Goal: Task Accomplishment & Management: Complete application form

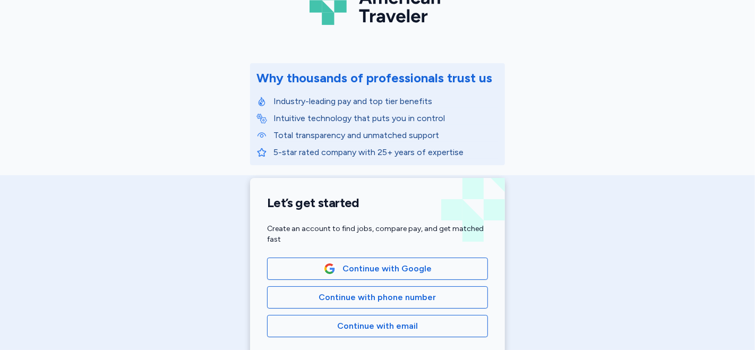
scroll to position [118, 0]
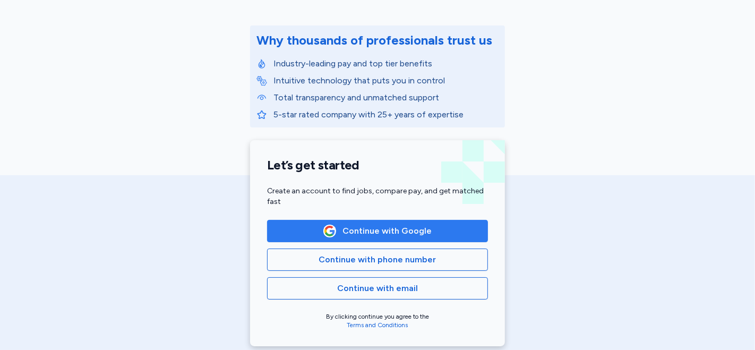
click at [382, 227] on span "Continue with Google" at bounding box center [386, 231] width 89 height 13
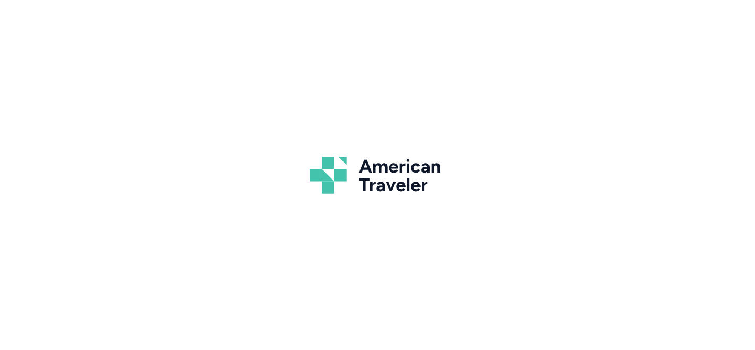
click at [359, 234] on div "American Traveler" at bounding box center [377, 175] width 755 height 350
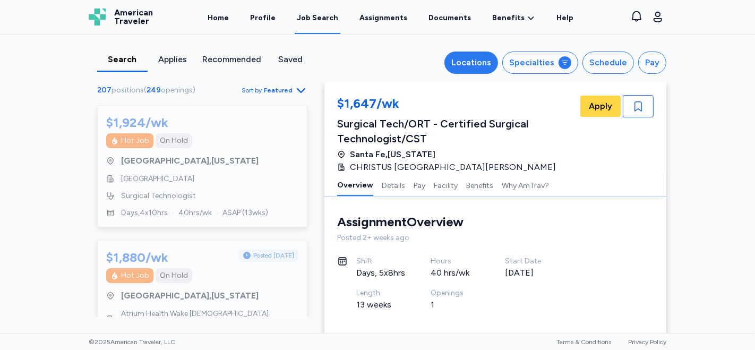
click at [473, 64] on div "Locations" at bounding box center [471, 62] width 40 height 13
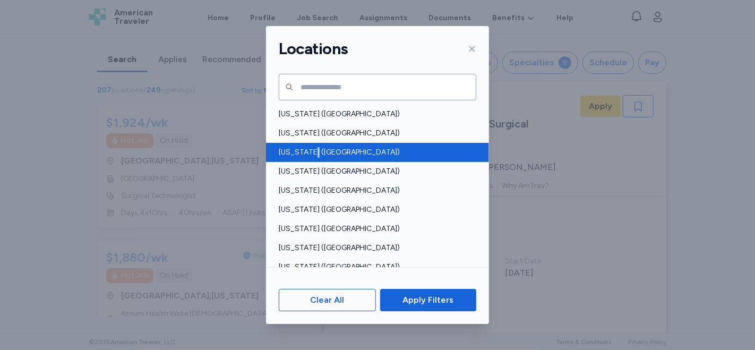
drag, startPoint x: 311, startPoint y: 153, endPoint x: 306, endPoint y: 158, distance: 7.1
click at [309, 154] on span "Arizona (AZ)" at bounding box center [374, 152] width 191 height 11
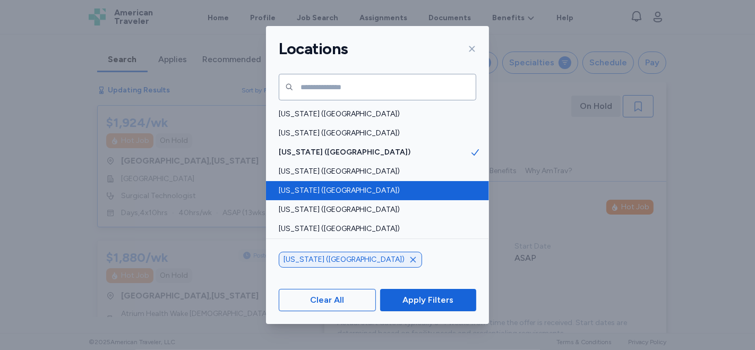
click at [314, 188] on span "California (CA)" at bounding box center [374, 190] width 191 height 11
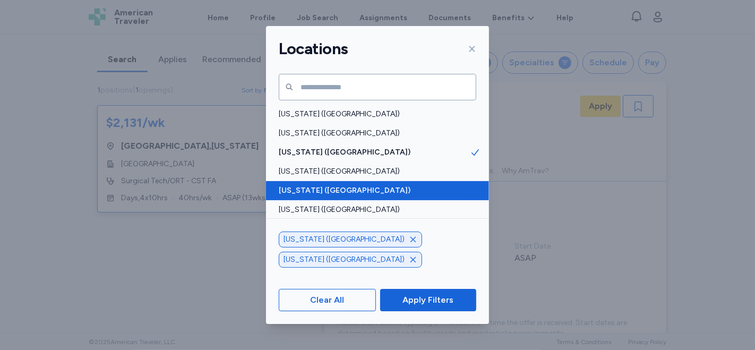
scroll to position [1, 0]
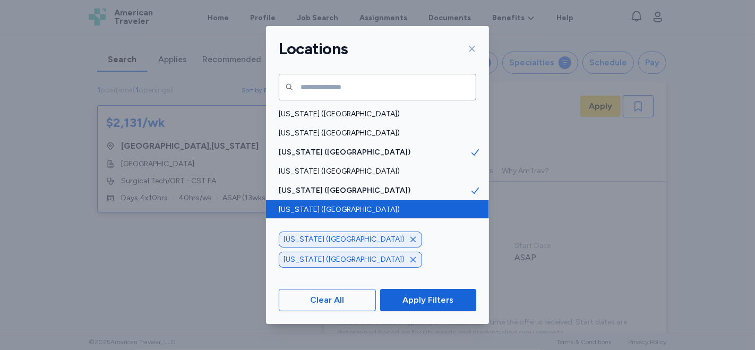
click at [316, 208] on span "Colorado (CO)" at bounding box center [374, 209] width 191 height 11
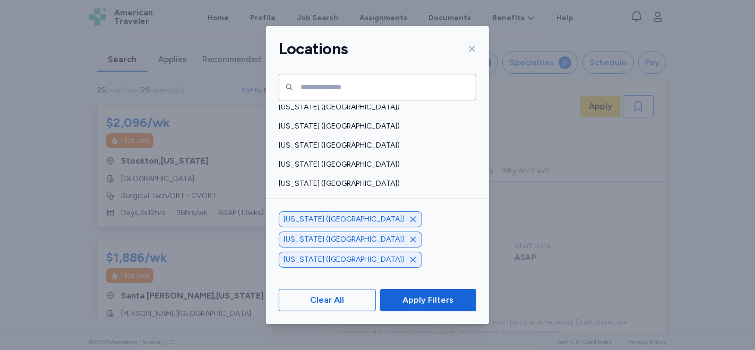
scroll to position [158, 0]
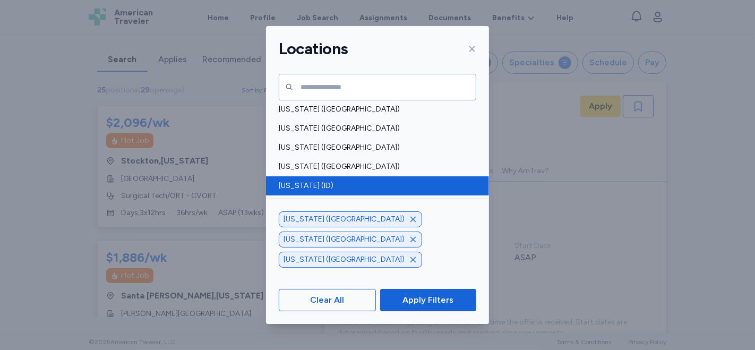
click at [340, 191] on div "Idaho (ID)" at bounding box center [377, 185] width 223 height 19
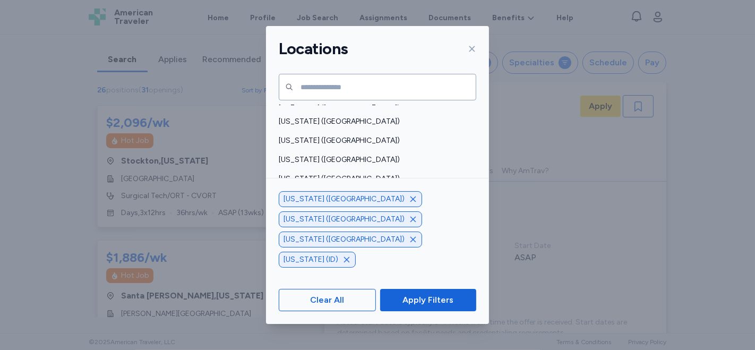
scroll to position [483, 0]
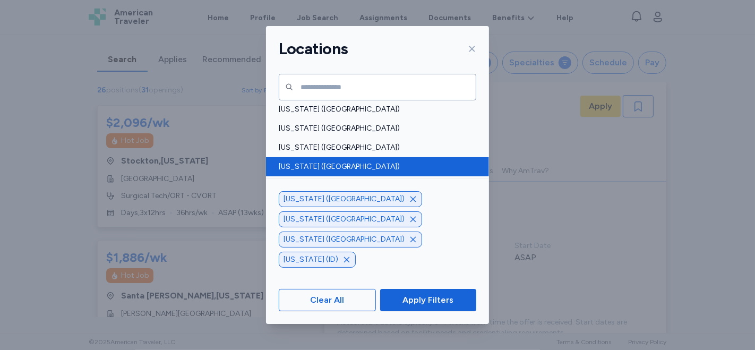
click at [320, 168] on span "Nevada (NV)" at bounding box center [374, 166] width 191 height 11
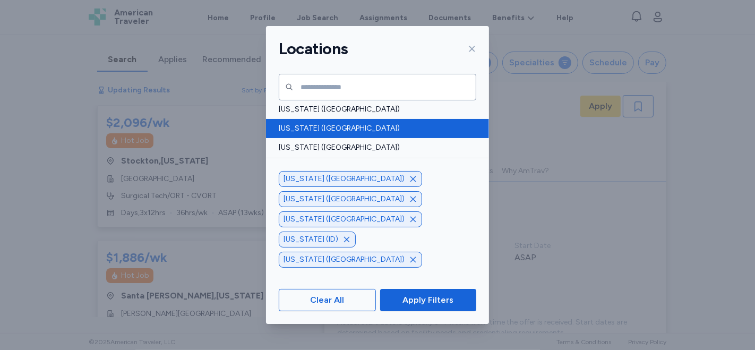
click at [316, 131] on span "Montana (MT)" at bounding box center [374, 128] width 191 height 11
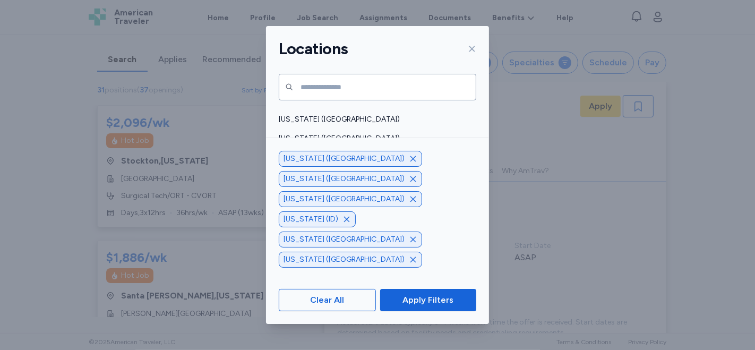
scroll to position [670, 0]
click at [330, 151] on span "Oregon (OR)" at bounding box center [374, 151] width 191 height 11
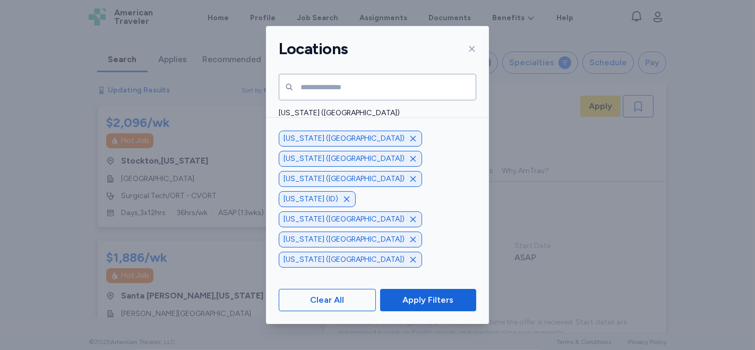
click at [333, 131] on span "Oklahoma (OK)" at bounding box center [374, 132] width 191 height 11
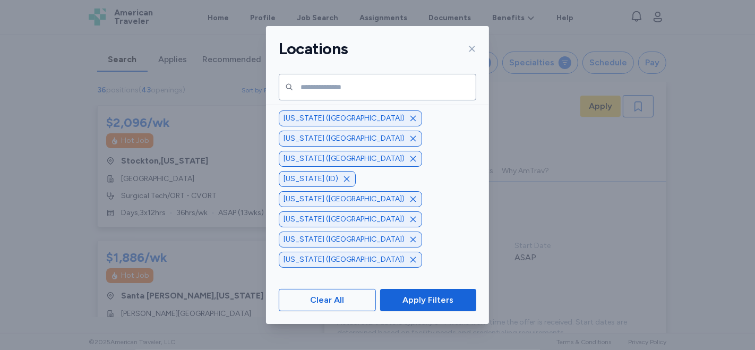
scroll to position [763, 0]
click at [340, 174] on span "Texas (TX)" at bounding box center [374, 173] width 191 height 11
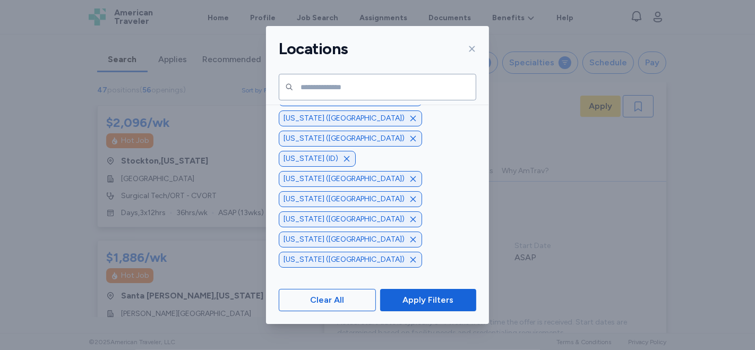
scroll to position [919, 0]
click at [435, 302] on span "Apply Filters" at bounding box center [427, 300] width 51 height 13
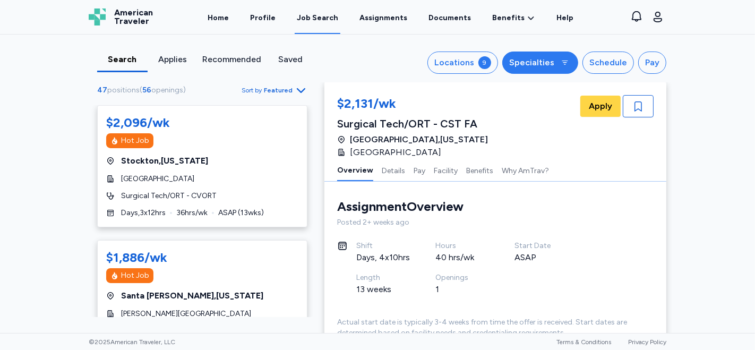
click at [562, 62] on icon at bounding box center [565, 63] width 6 height 4
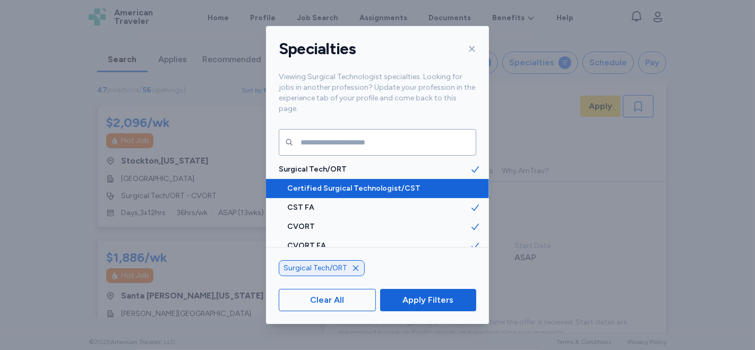
click at [396, 183] on span "Certified Surgical Technologist/CST" at bounding box center [378, 188] width 183 height 11
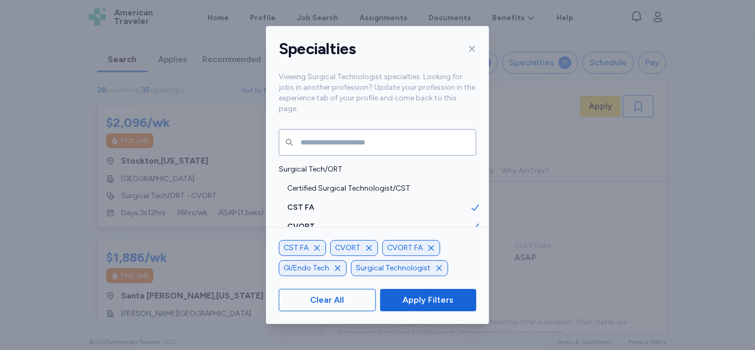
click at [315, 247] on icon "button" at bounding box center [317, 248] width 8 height 8
click at [315, 246] on icon "button" at bounding box center [317, 247] width 5 height 5
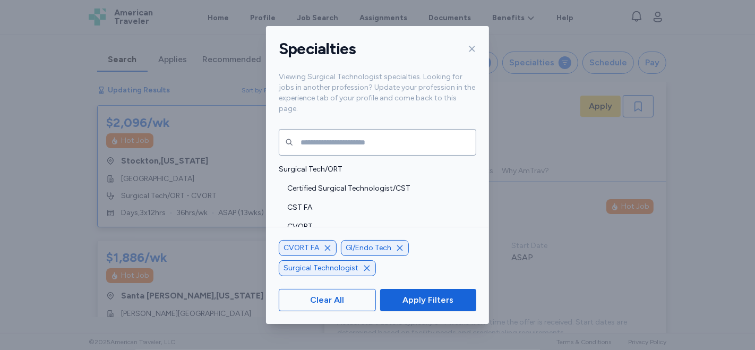
click at [326, 249] on icon "button" at bounding box center [327, 248] width 8 height 8
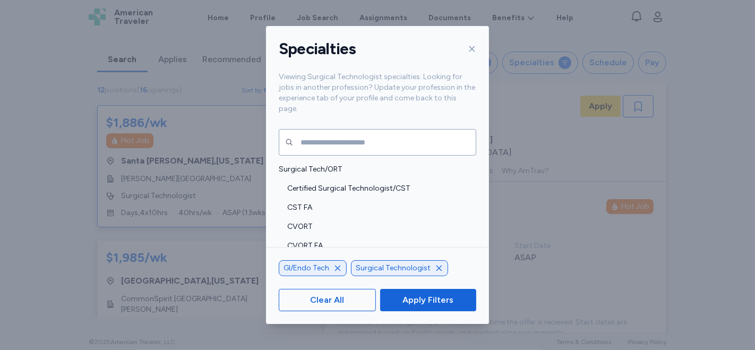
click at [337, 268] on icon "button" at bounding box center [337, 267] width 5 height 5
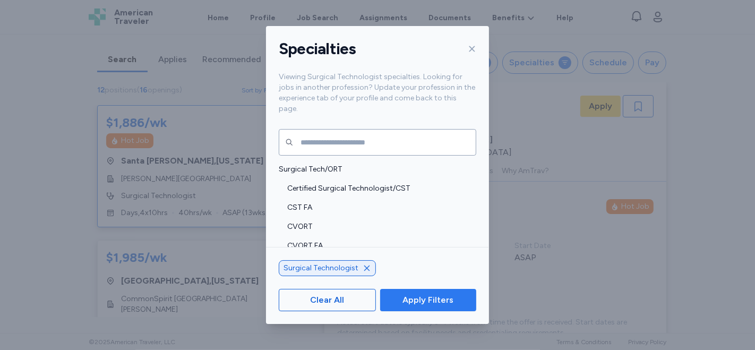
click at [414, 297] on span "Apply Filters" at bounding box center [427, 300] width 51 height 13
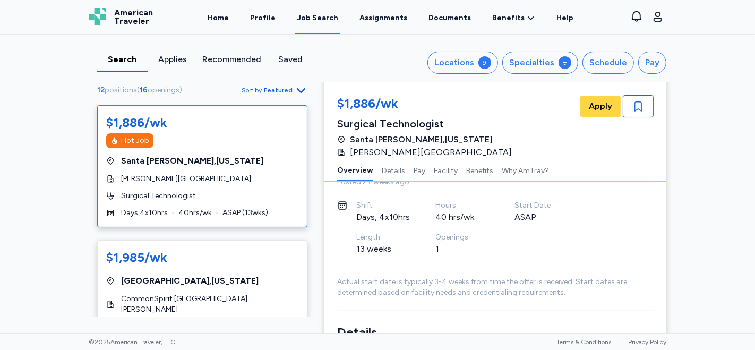
scroll to position [6, 0]
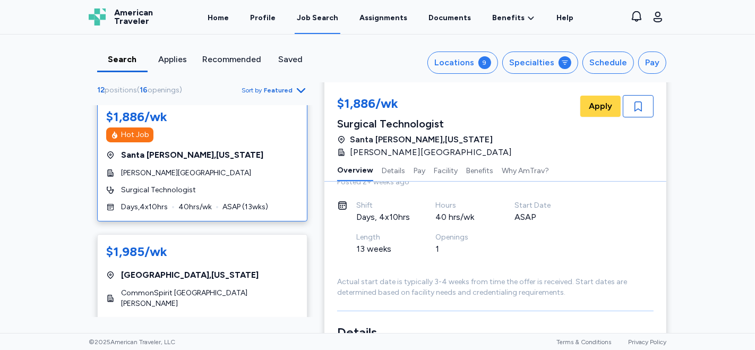
click at [243, 145] on div "$1,886/wk Hot Job Santa Maria , California Marian Regional Medical Center Surgi…" at bounding box center [202, 160] width 210 height 122
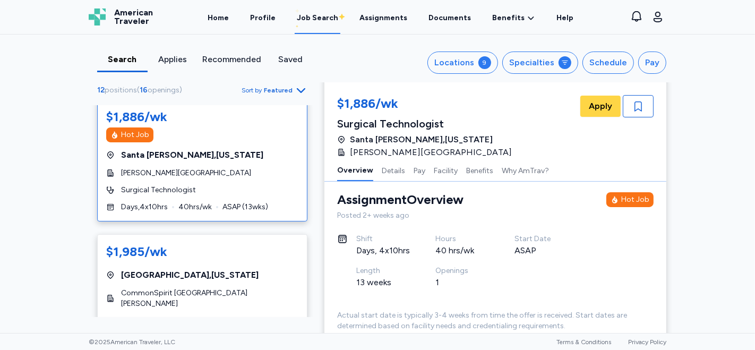
scroll to position [0, 0]
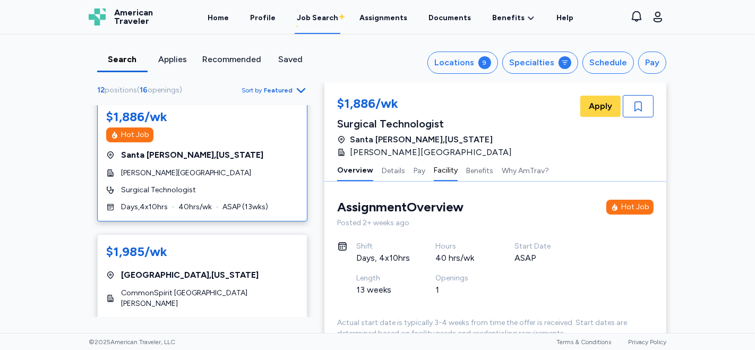
click at [439, 171] on button "Facility" at bounding box center [446, 170] width 24 height 22
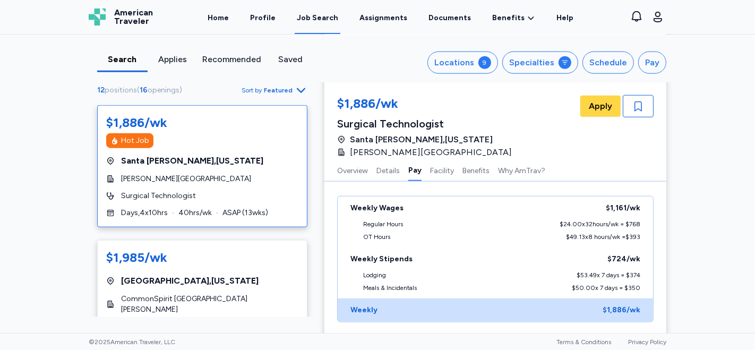
click at [247, 166] on div "Santa Maria , California" at bounding box center [202, 160] width 192 height 13
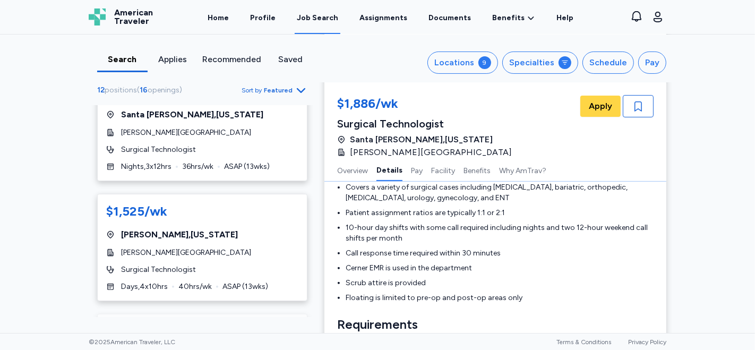
scroll to position [703, 0]
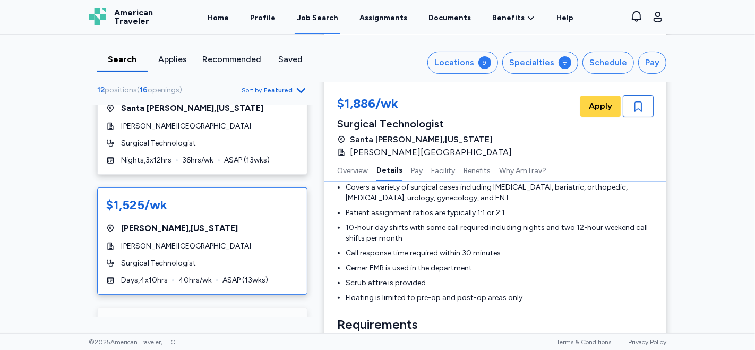
click at [226, 207] on div "$1,525/wk Wray , Colorado Wray Hospital & Clinic Surgical Technologist Days , 4…" at bounding box center [202, 240] width 210 height 107
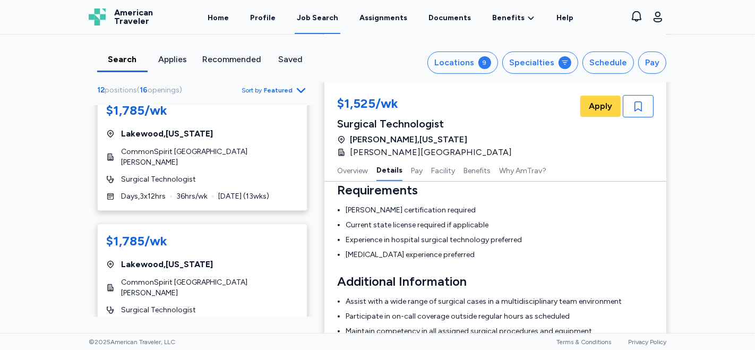
scroll to position [429, 0]
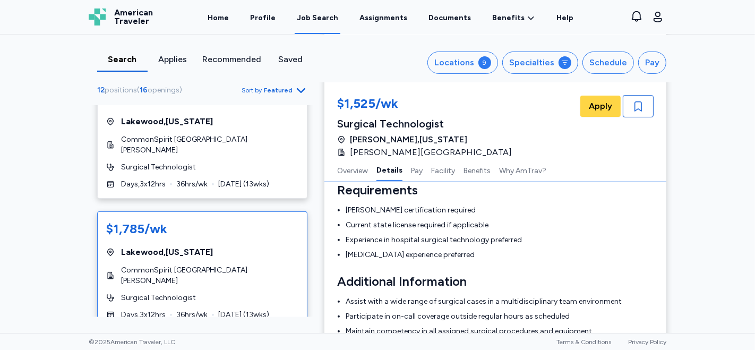
click at [254, 220] on div "$1,785/wk" at bounding box center [202, 228] width 192 height 17
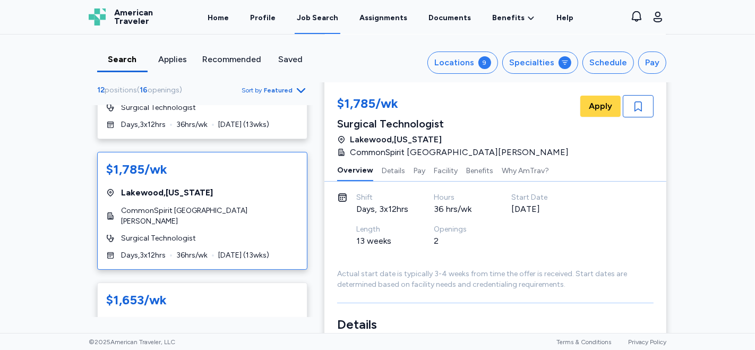
scroll to position [59, 0]
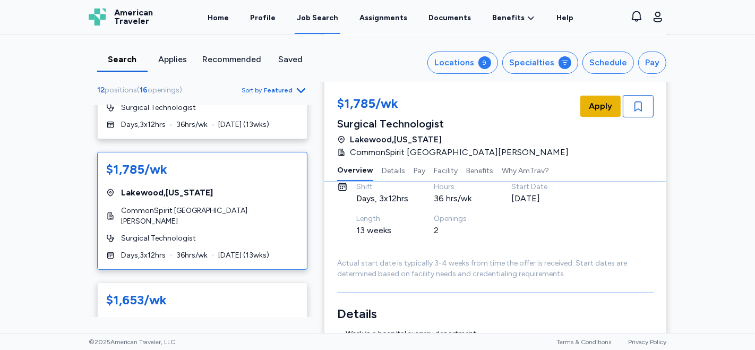
click at [592, 107] on span "Apply" at bounding box center [600, 106] width 23 height 13
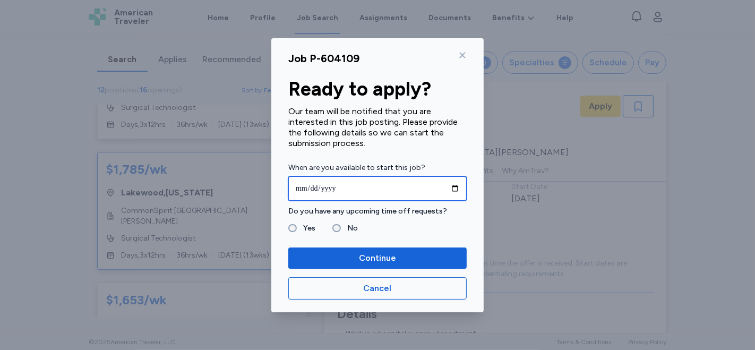
click at [375, 187] on input "date" at bounding box center [377, 188] width 178 height 24
type input "**********"
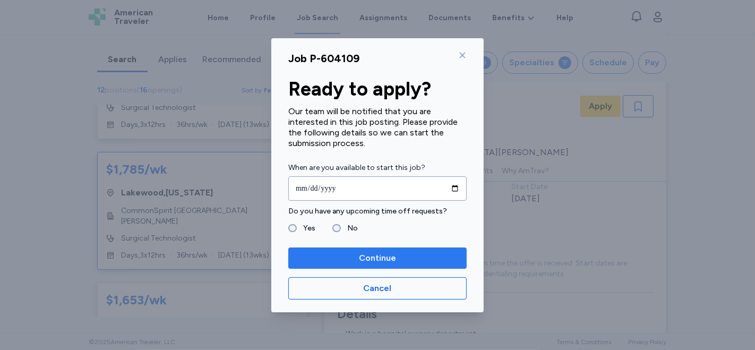
click at [390, 255] on span "Continue" at bounding box center [377, 258] width 37 height 13
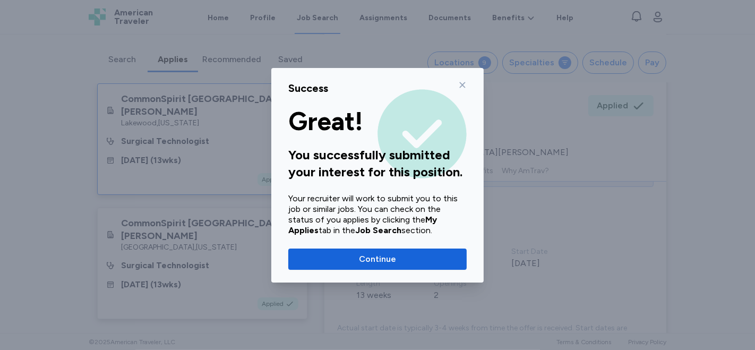
click at [394, 262] on span "Continue" at bounding box center [377, 259] width 161 height 13
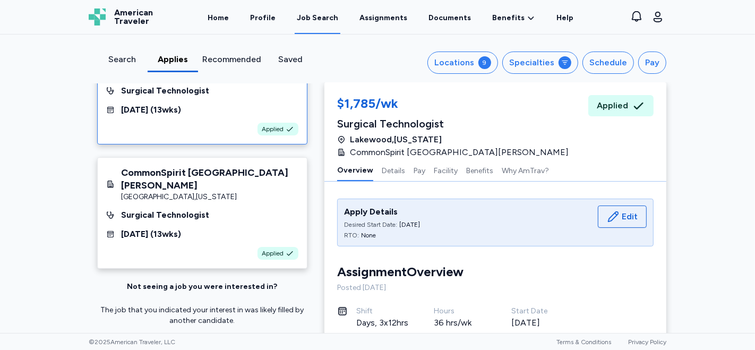
scroll to position [75, 0]
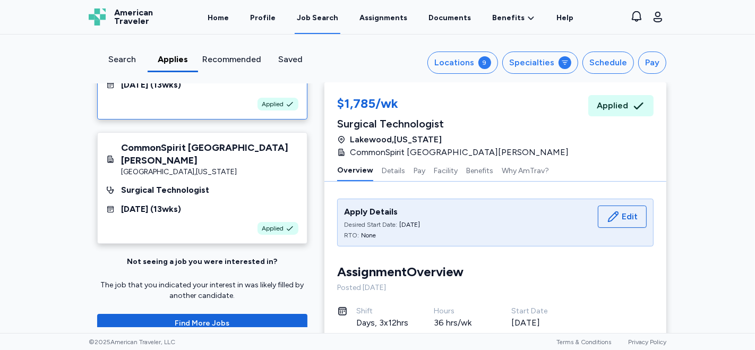
click at [323, 19] on div "Job Search" at bounding box center [317, 18] width 41 height 11
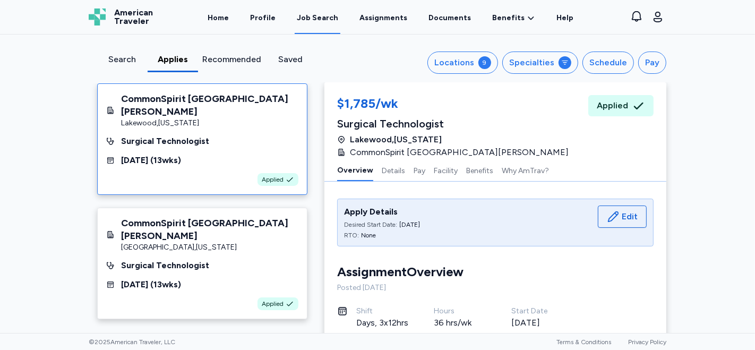
click at [320, 19] on div "Job Search" at bounding box center [317, 18] width 41 height 11
click at [320, 16] on div "Job Search" at bounding box center [317, 18] width 41 height 11
